Goal: Task Accomplishment & Management: Complete application form

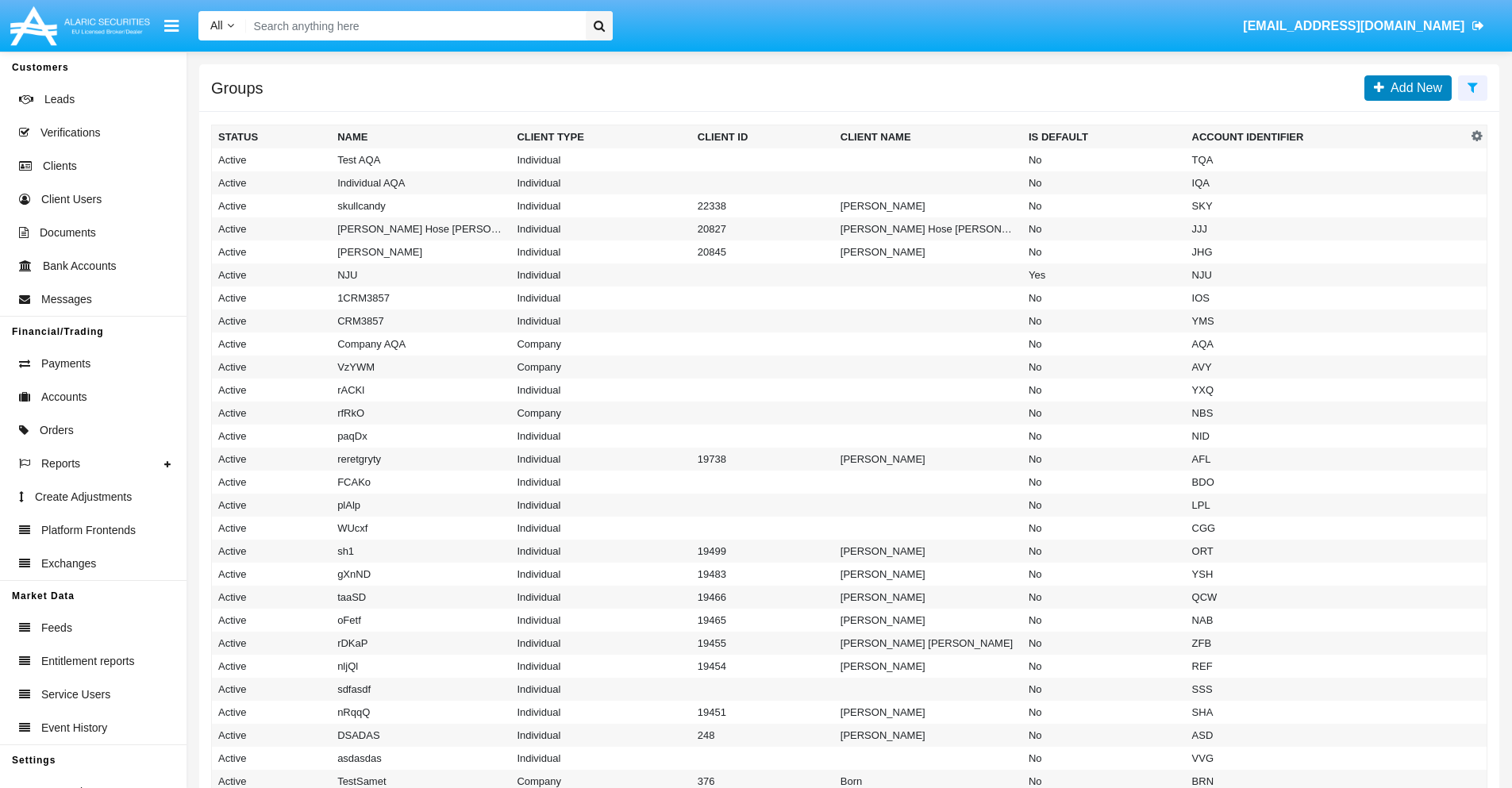
click at [1413, 87] on span "Add New" at bounding box center [1413, 87] width 58 height 14
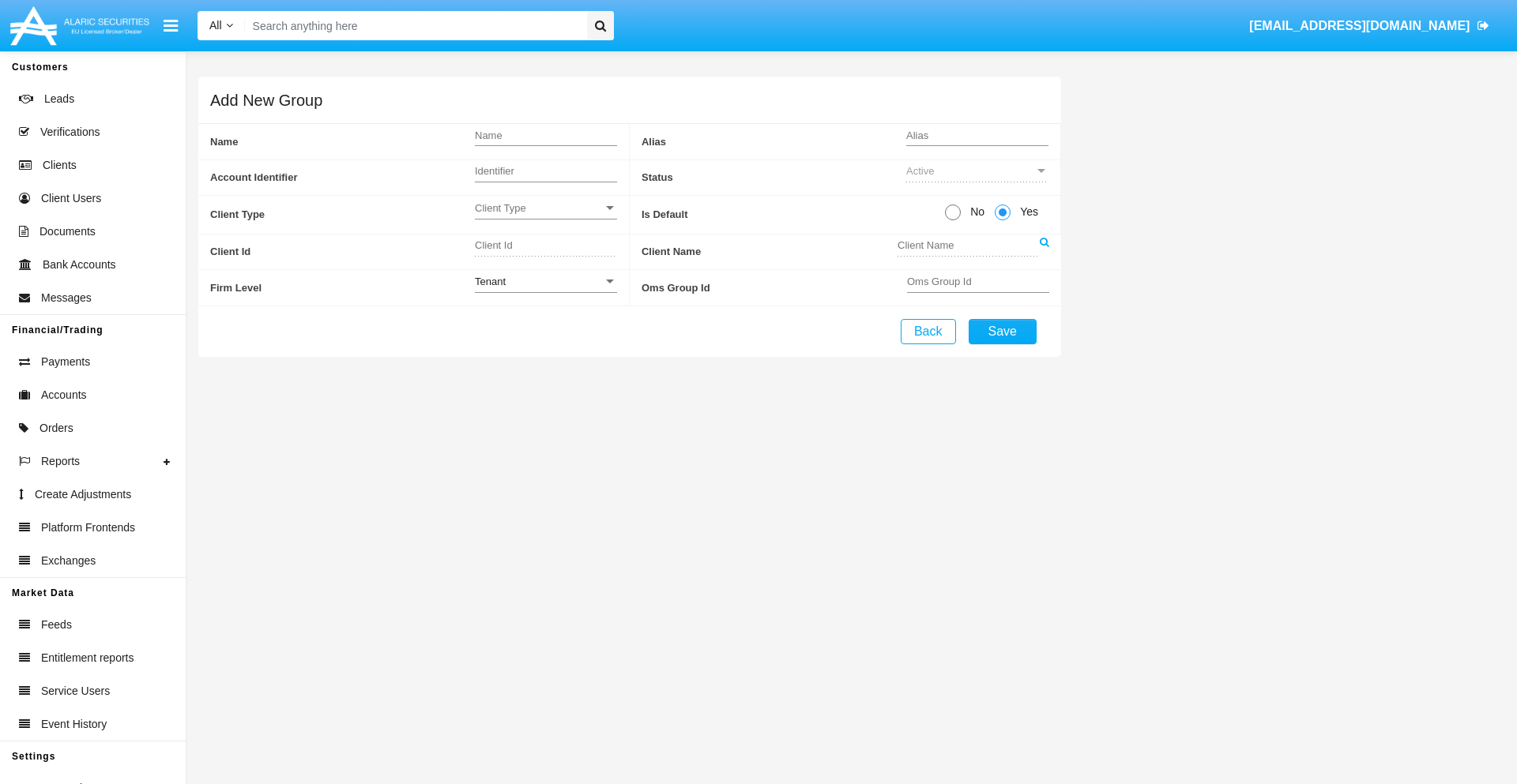
click at [975, 211] on span "No" at bounding box center [975, 212] width 28 height 17
click at [953, 221] on input "No" at bounding box center [953, 221] width 1 height 1
radio input "true"
type input "MXtGM"
type input "X"
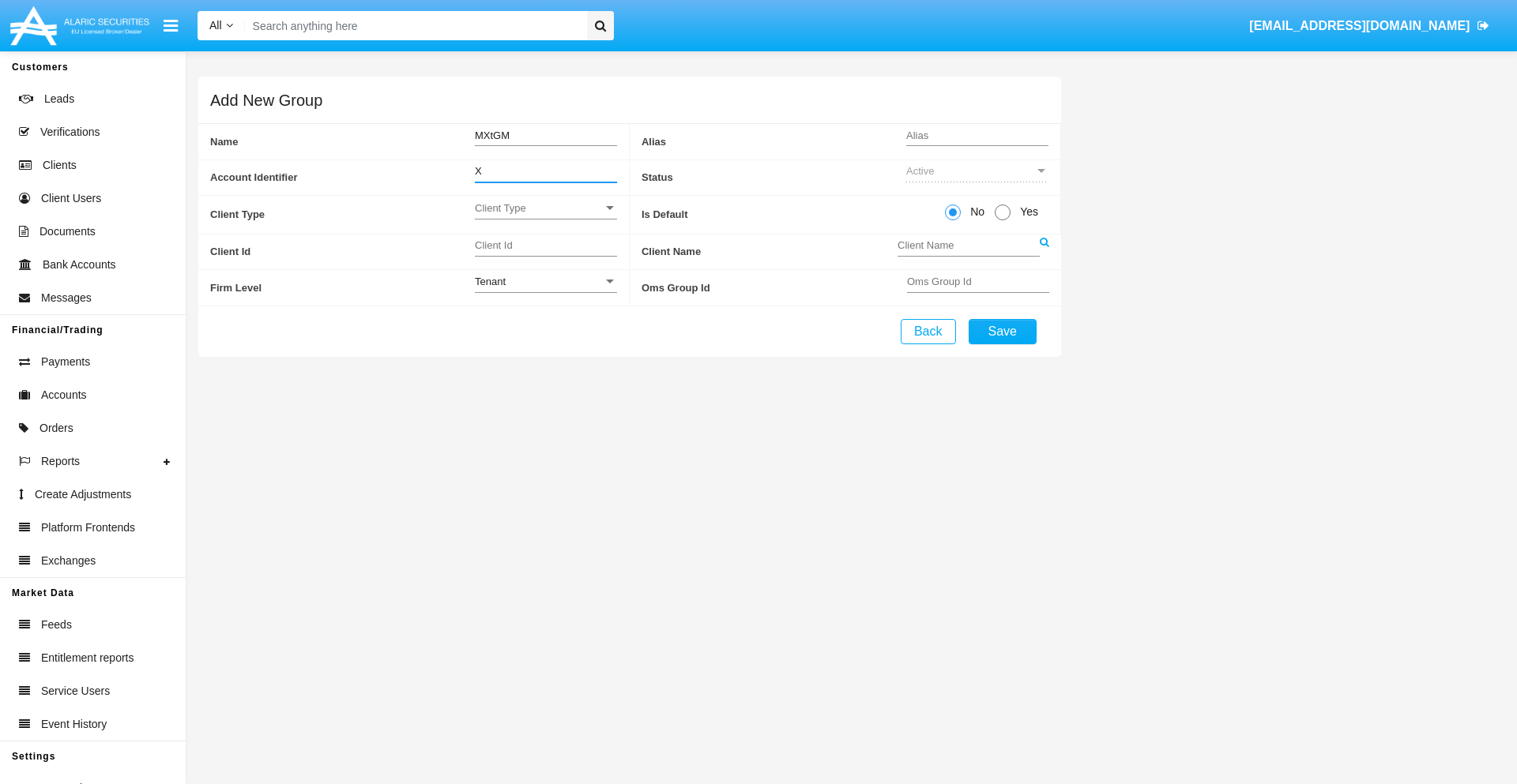
click at [545, 208] on span "Client Type" at bounding box center [539, 208] width 128 height 14
click at [545, 216] on span "Individual" at bounding box center [546, 216] width 142 height 30
click at [545, 282] on div "Tenant" at bounding box center [539, 282] width 128 height 14
click at [545, 290] on span "Tenant" at bounding box center [546, 290] width 142 height 30
type input "RaODL"
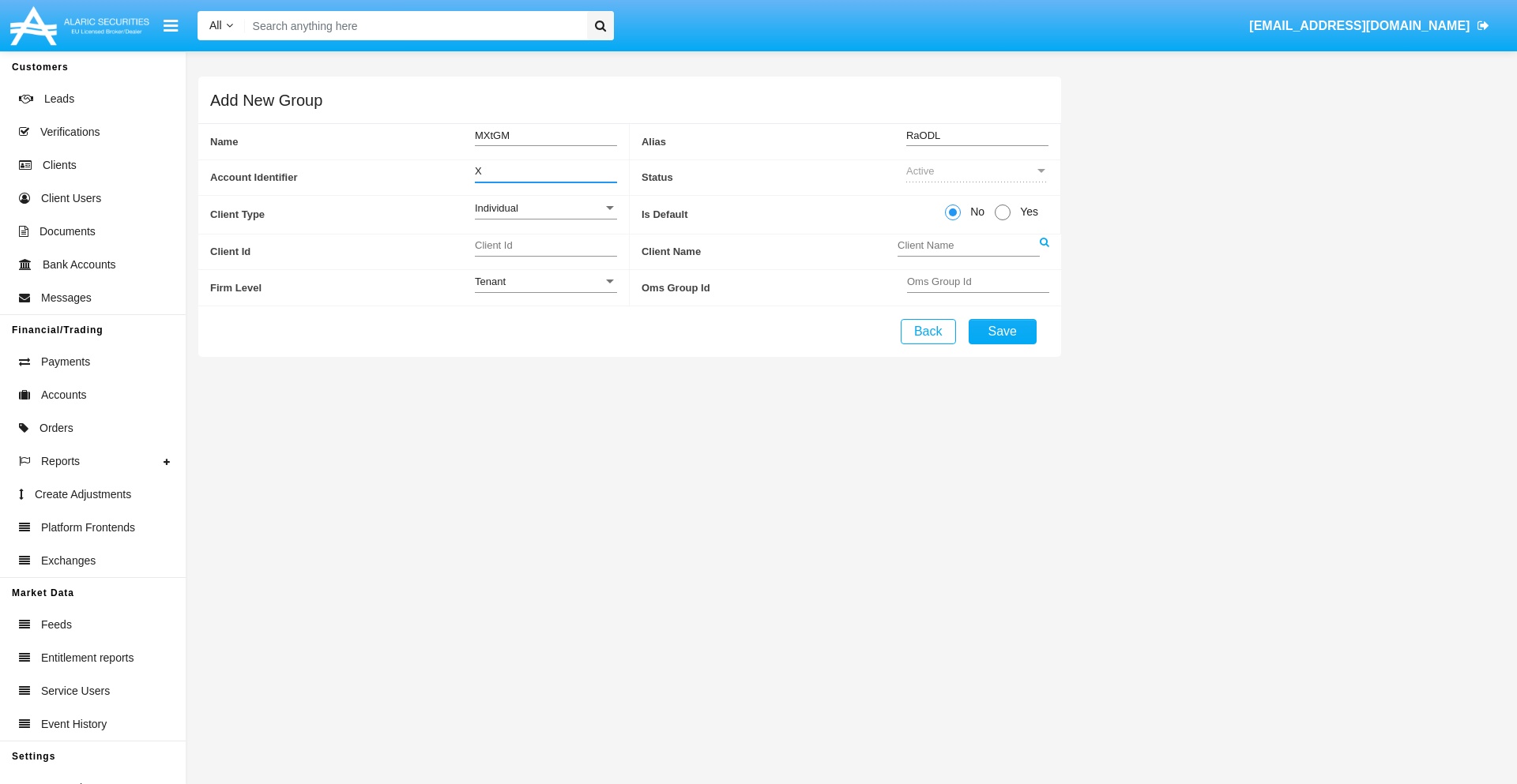
type input "X"
click at [1002, 331] on button "Save" at bounding box center [1003, 332] width 68 height 25
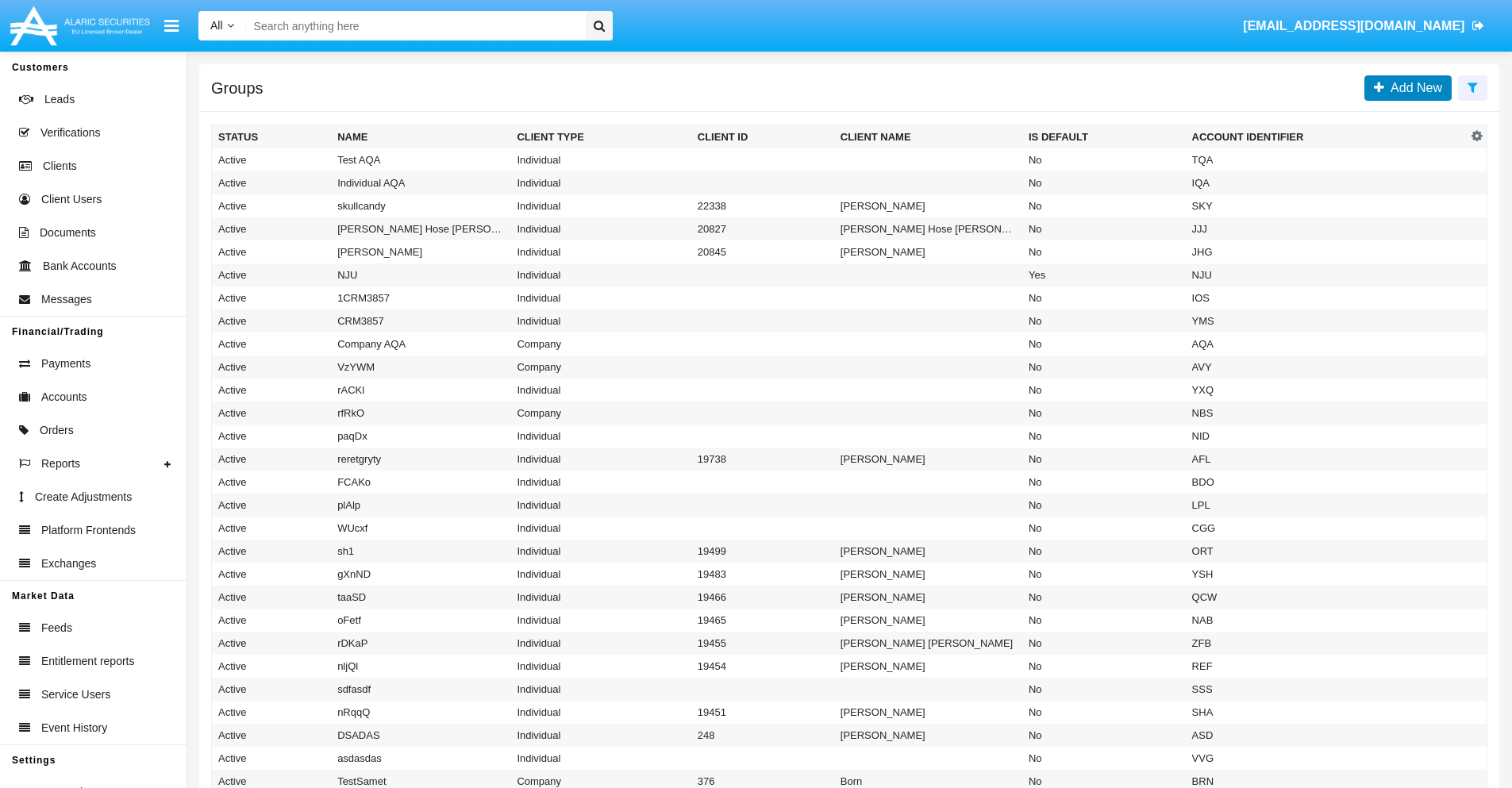
click at [1413, 87] on span "Add New" at bounding box center [1413, 87] width 58 height 14
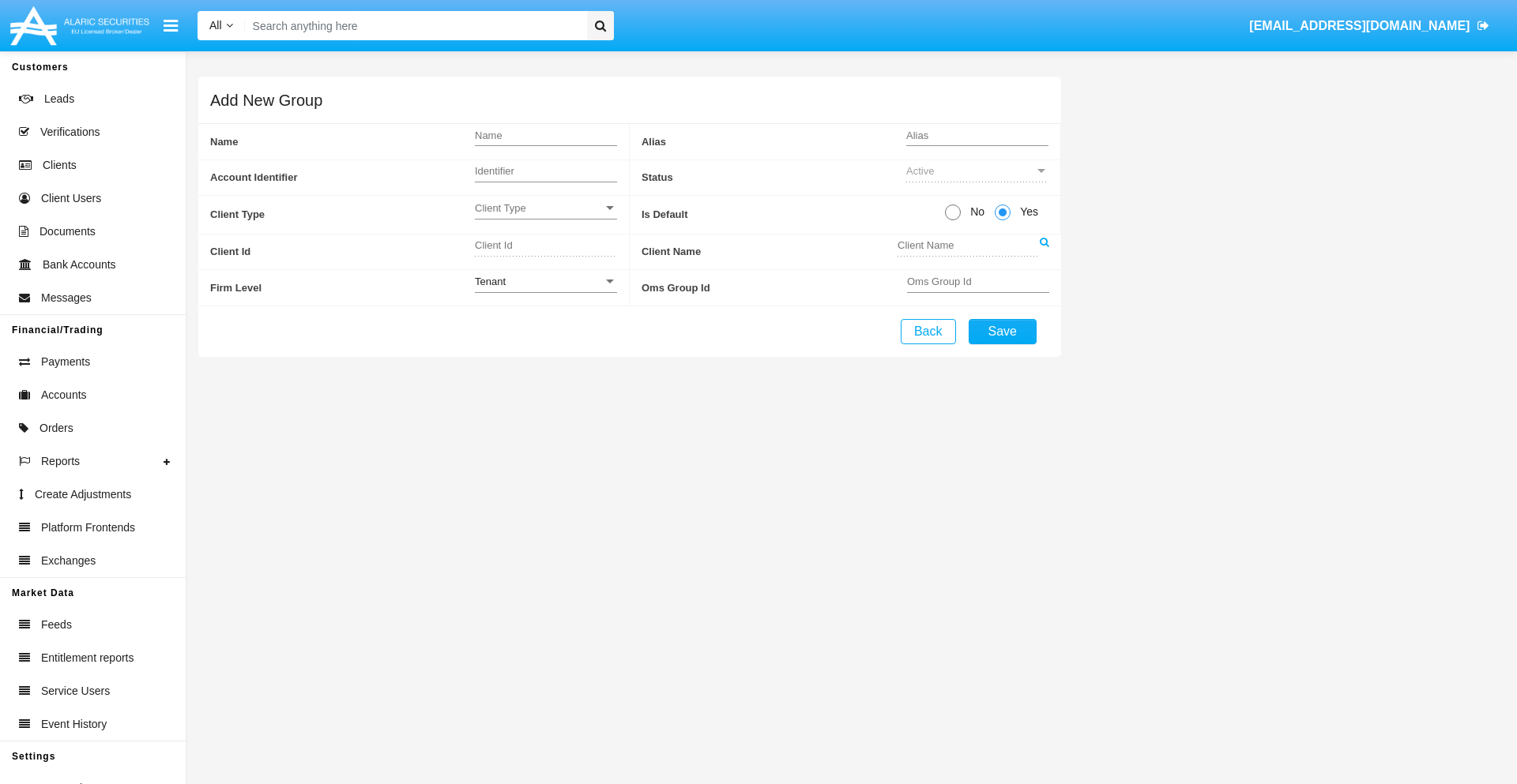
click at [975, 211] on span "No" at bounding box center [975, 212] width 28 height 17
click at [953, 221] on input "No" at bounding box center [953, 221] width 1 height 1
radio input "true"
click at [545, 208] on span "Client Type" at bounding box center [539, 208] width 128 height 14
click at [545, 247] on span "Company" at bounding box center [533, 247] width 117 height 30
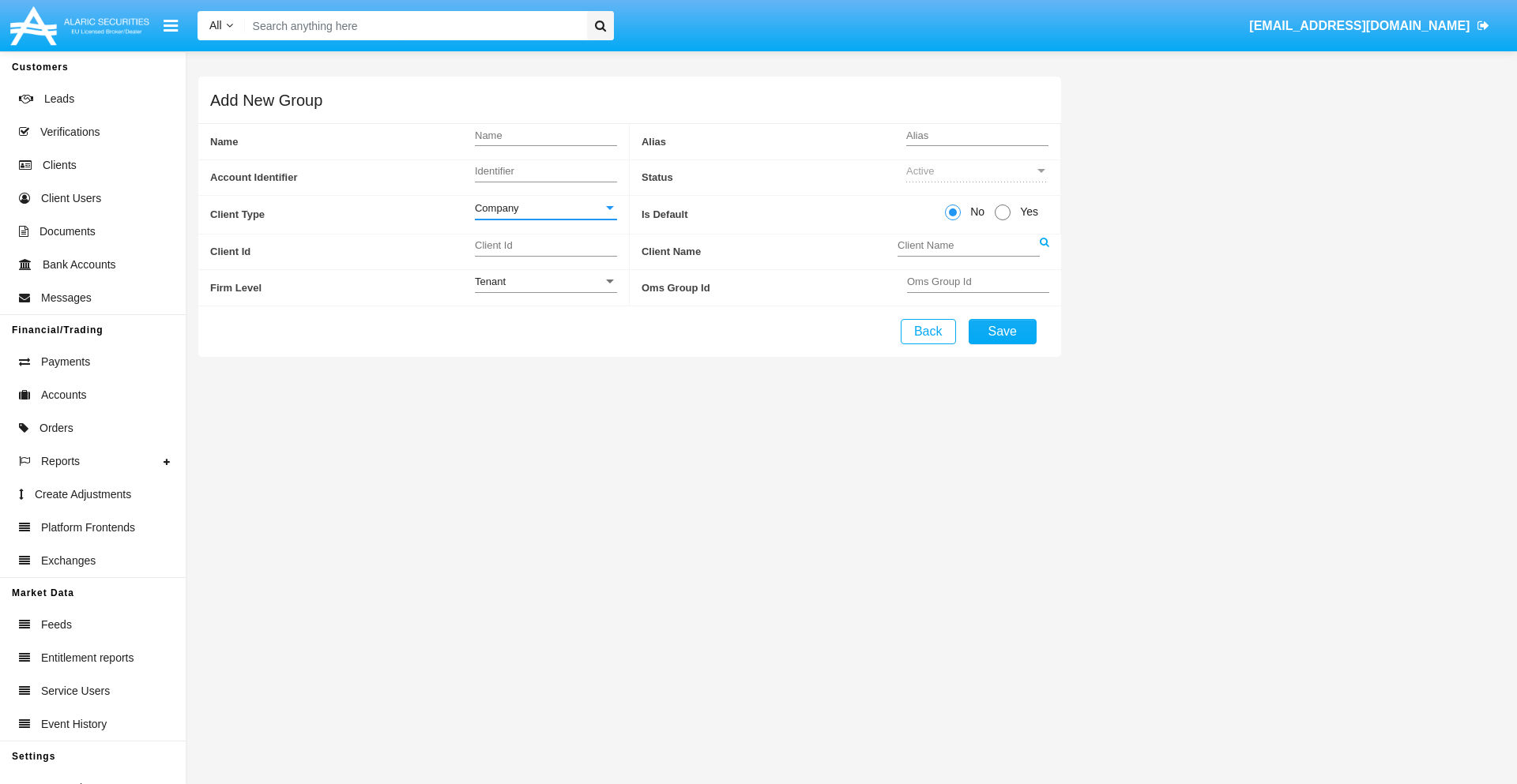
click at [1044, 251] on link at bounding box center [1045, 252] width 9 height 35
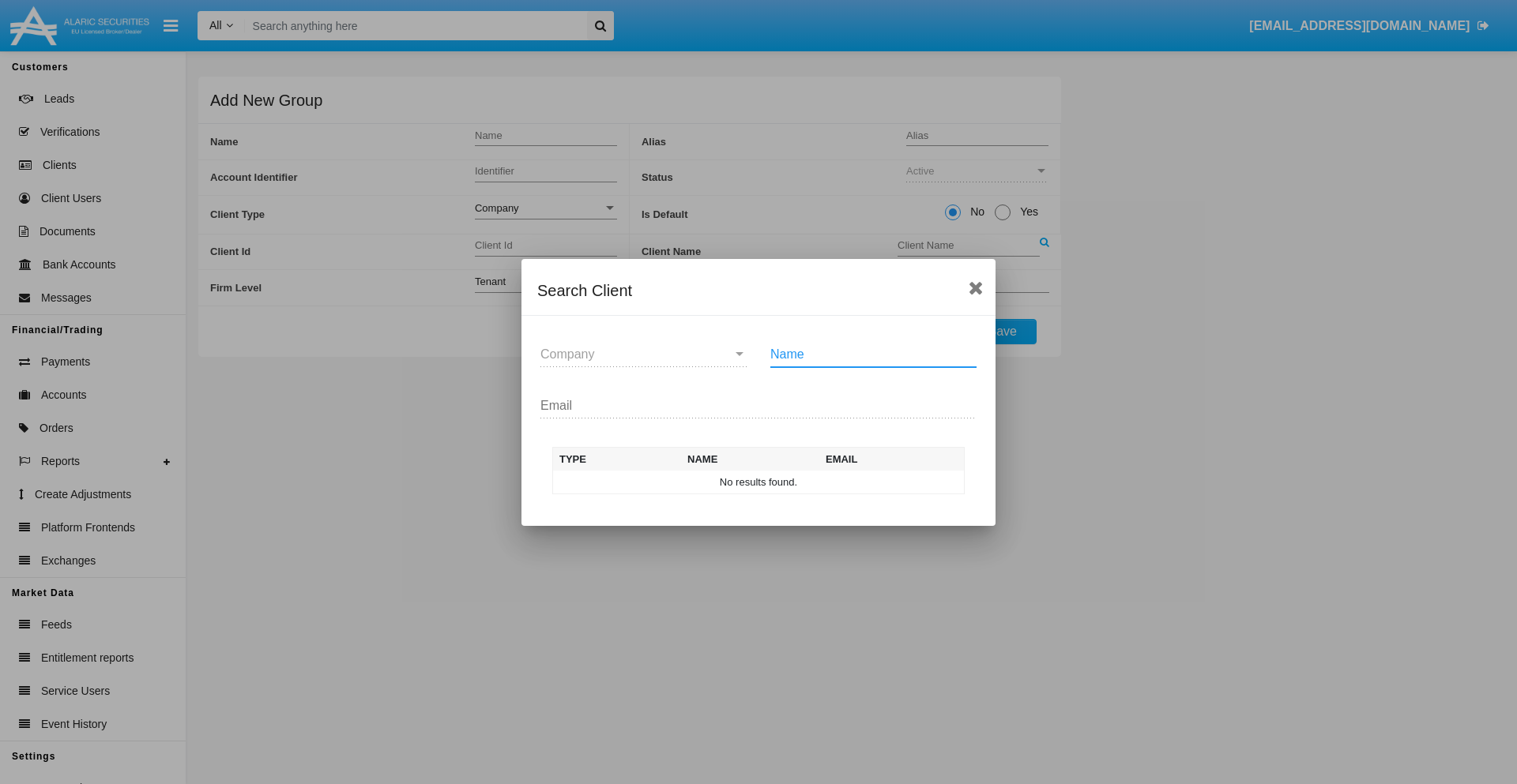
click at [873, 354] on input "Name" at bounding box center [873, 354] width 206 height 14
type input "FlashTurtles"
click at [773, 482] on td "FlashTurtles" at bounding box center [773, 483] width 166 height 24
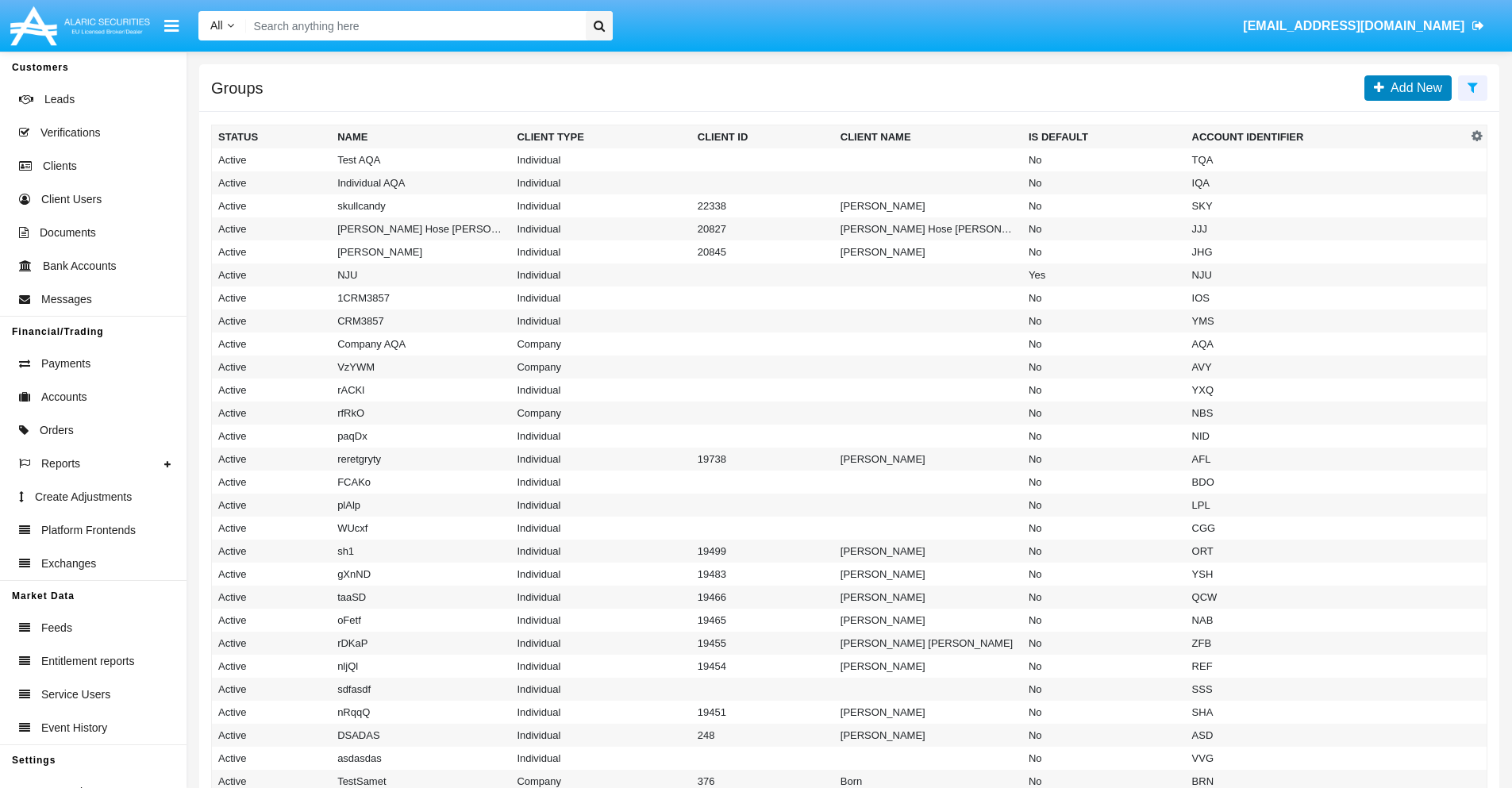
click at [1413, 87] on span "Add New" at bounding box center [1413, 87] width 58 height 14
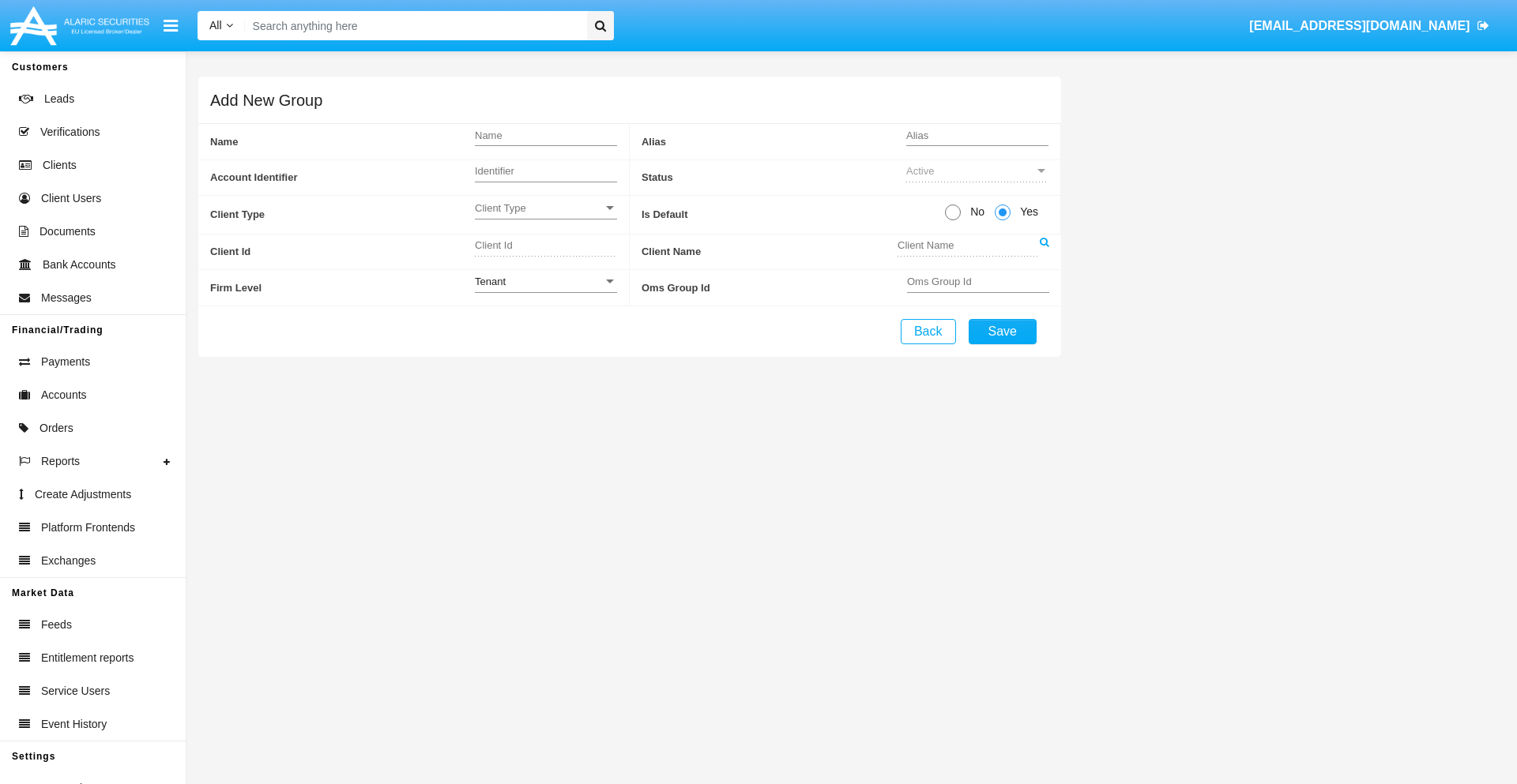
click at [975, 211] on span "No" at bounding box center [975, 212] width 28 height 17
click at [953, 221] on input "No" at bounding box center [953, 221] width 1 height 1
radio input "true"
click at [545, 208] on span "Client Type" at bounding box center [539, 208] width 128 height 14
click at [545, 216] on span "Individual" at bounding box center [546, 216] width 142 height 30
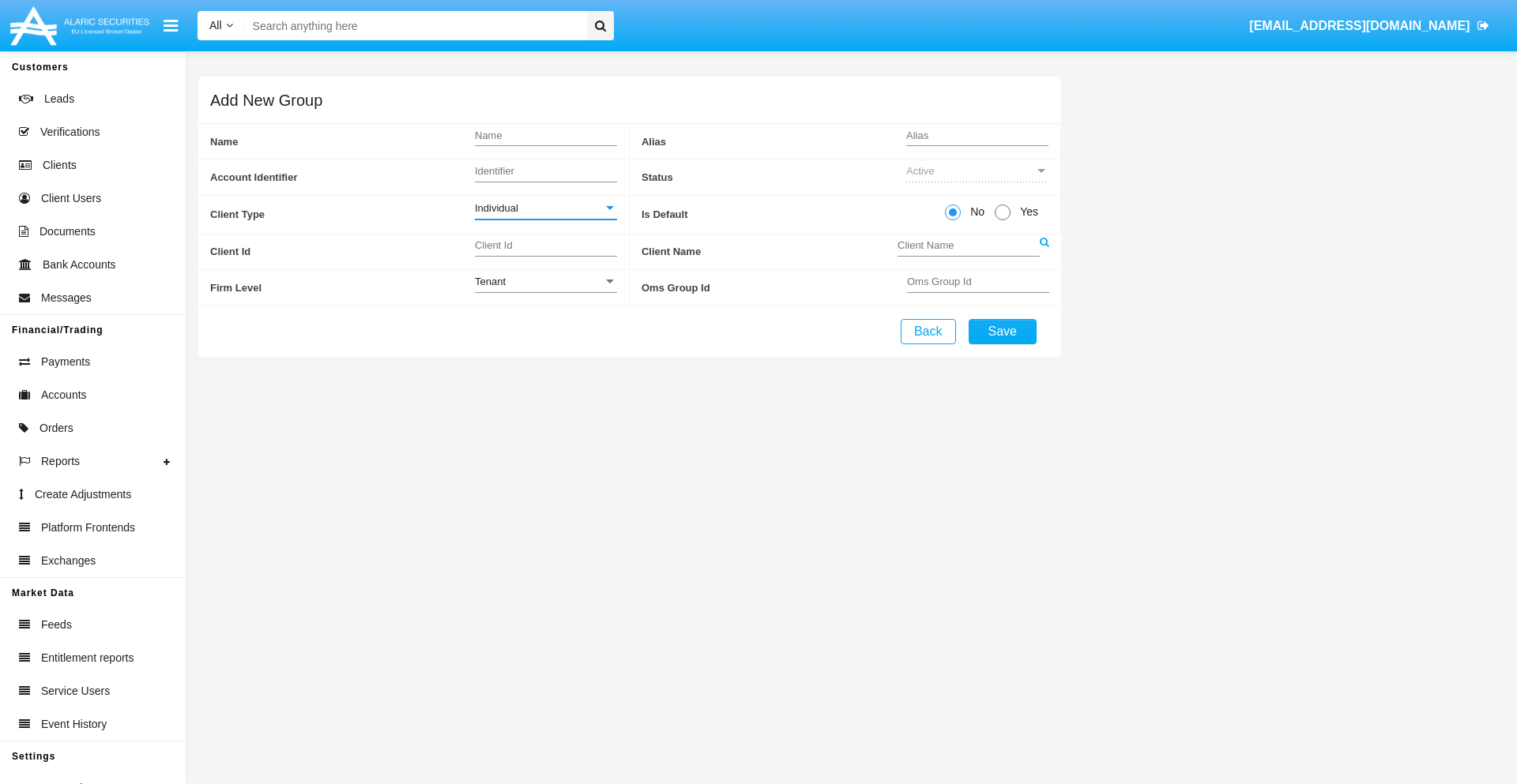
click at [1044, 251] on link at bounding box center [1045, 252] width 9 height 35
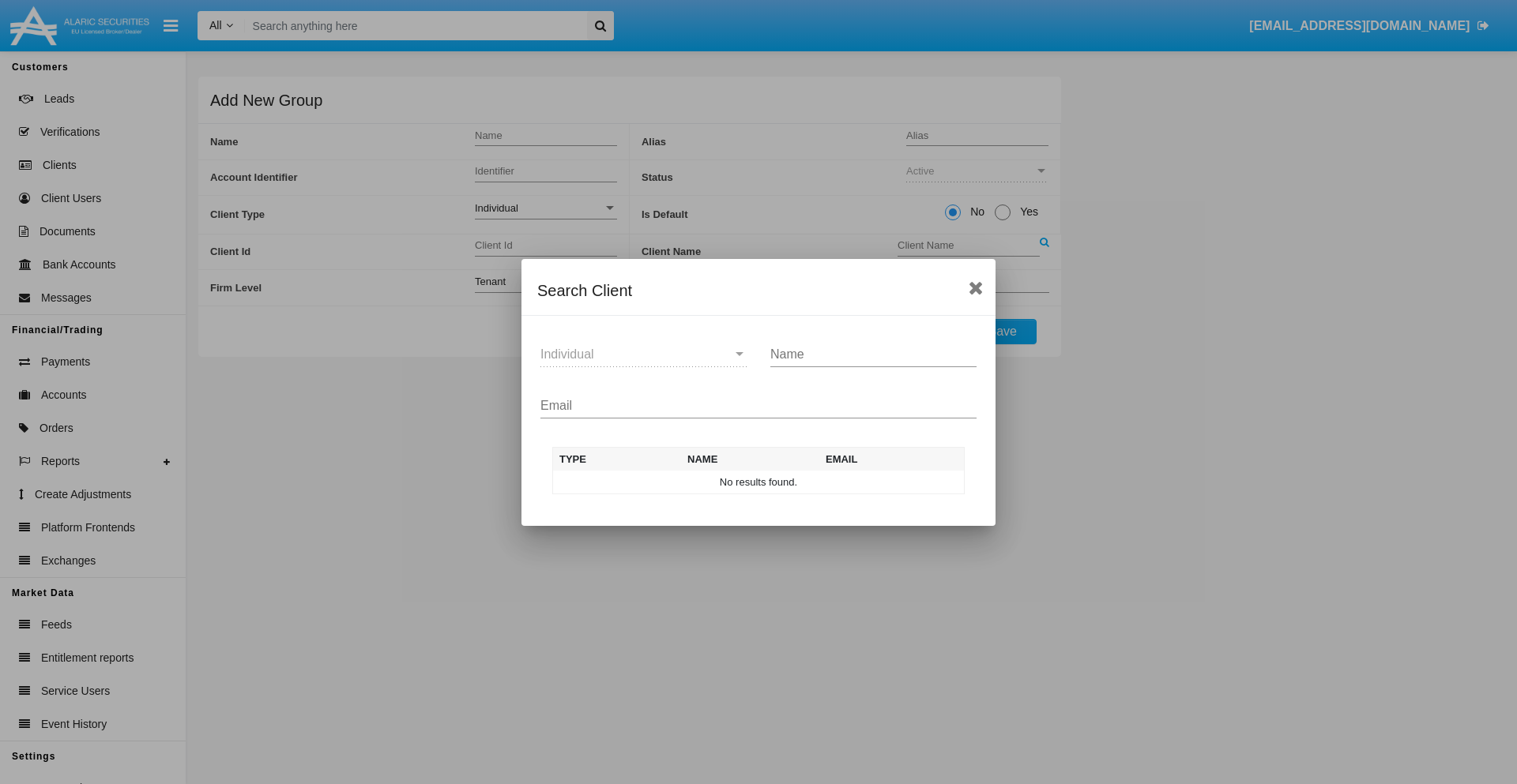
click at [758, 405] on input "Email" at bounding box center [758, 405] width 436 height 14
type input "test-user-snake@aqa.com"
click at [889, 482] on td "test-user-snake@aqa.com" at bounding box center [889, 483] width 152 height 24
